Goal: Find specific page/section: Find specific page/section

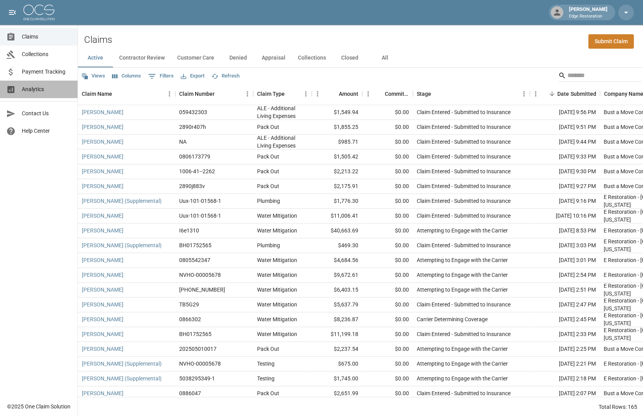
click at [57, 93] on span "Analytics" at bounding box center [46, 89] width 49 height 8
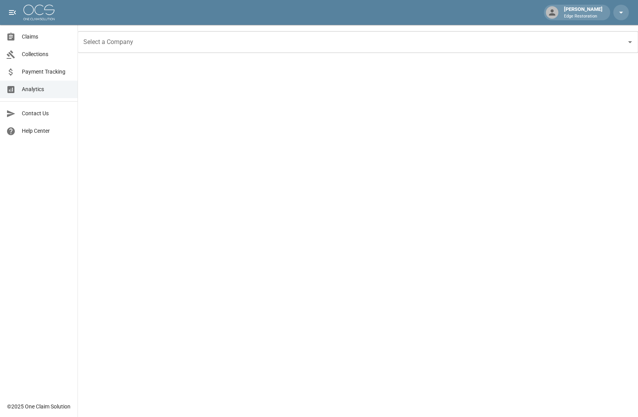
click at [201, 48] on input "Select a Company" at bounding box center [352, 42] width 542 height 15
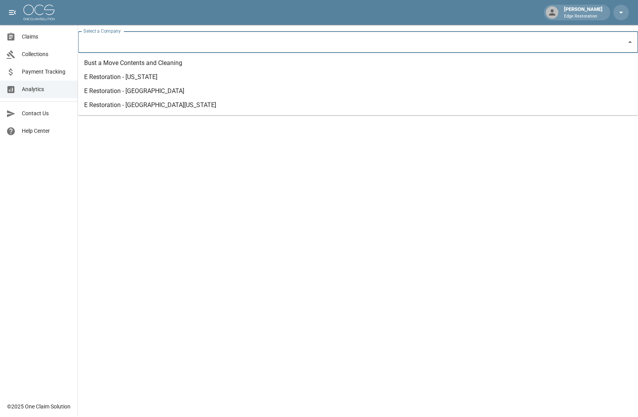
click at [177, 71] on li "E Restoration - Nevada" at bounding box center [358, 77] width 560 height 14
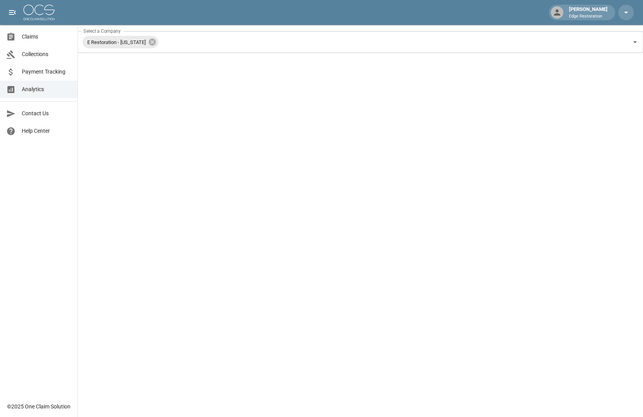
click at [37, 37] on span "Claims" at bounding box center [46, 37] width 49 height 8
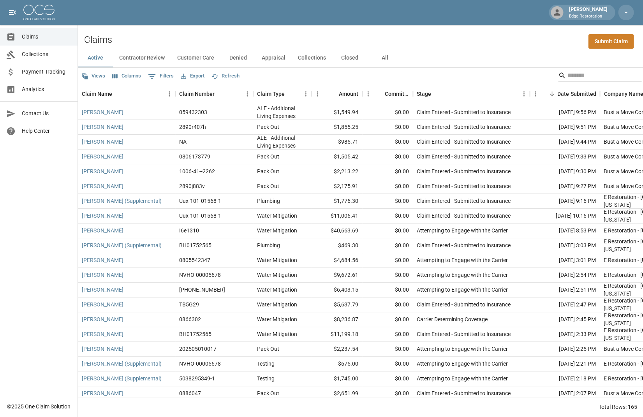
click at [44, 94] on link "Analytics" at bounding box center [39, 90] width 78 height 18
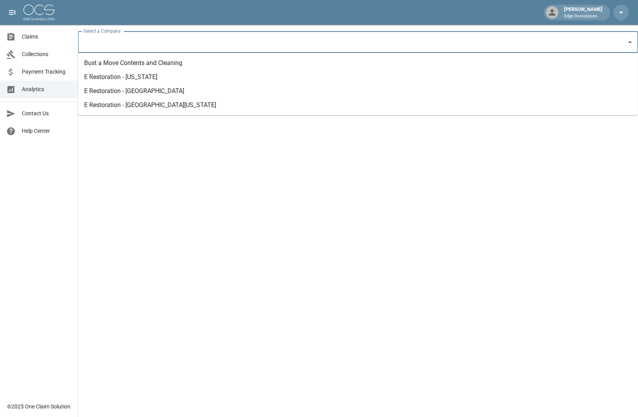
click at [142, 36] on input "Select a Company" at bounding box center [352, 42] width 542 height 15
click at [153, 82] on li "E Restoration - Nevada" at bounding box center [358, 77] width 560 height 14
